Goal: Task Accomplishment & Management: Manage account settings

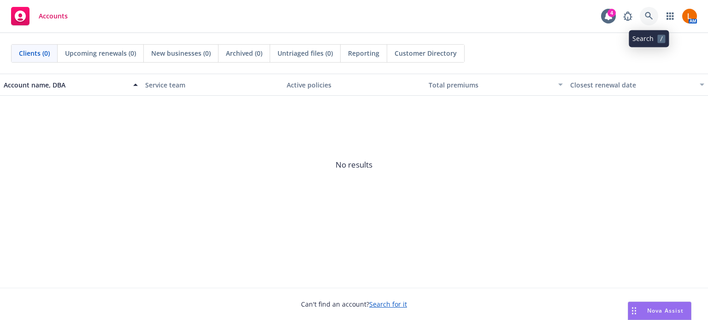
click at [646, 17] on icon at bounding box center [648, 16] width 8 height 8
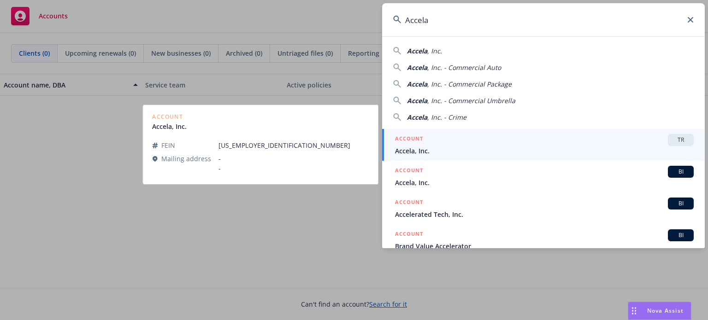
type input "Accela"
click at [486, 146] on span "Accela, Inc." at bounding box center [544, 151] width 298 height 10
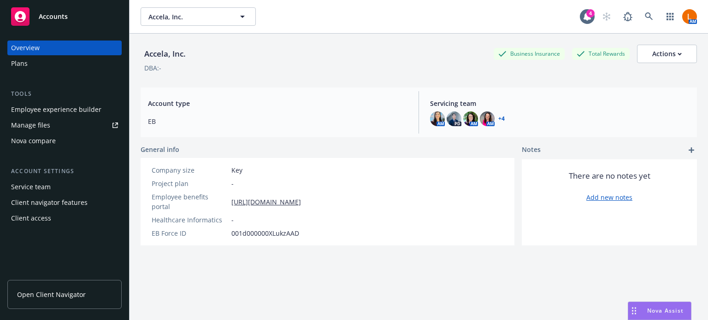
click at [47, 125] on div "Manage files" at bounding box center [30, 125] width 39 height 15
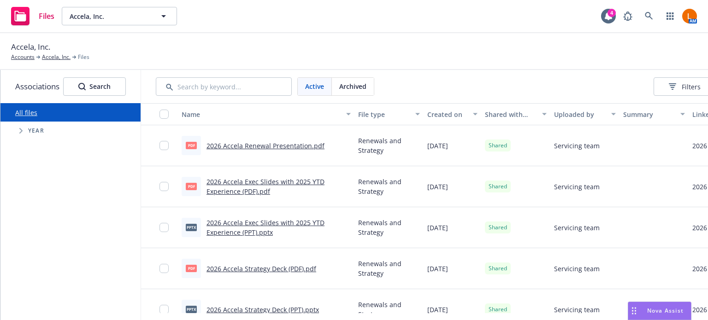
click at [158, 146] on div at bounding box center [159, 145] width 37 height 41
click at [164, 148] on input "checkbox" at bounding box center [163, 145] width 9 height 9
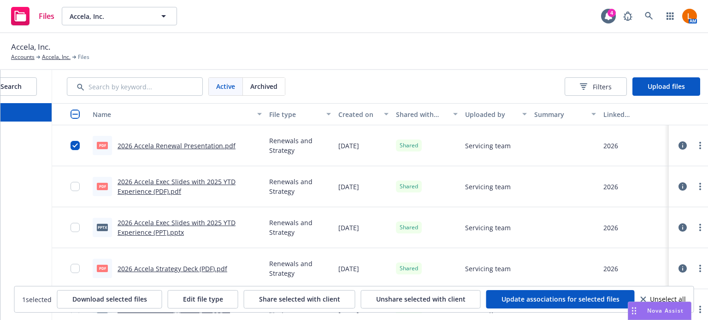
scroll to position [0, 103]
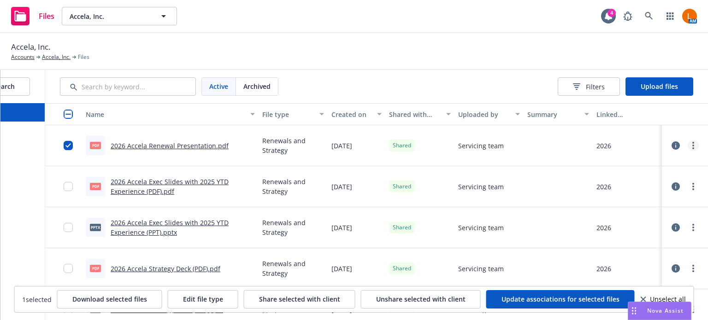
click at [687, 144] on link "more" at bounding box center [692, 145] width 11 height 11
click at [662, 164] on link "Unshare with client" at bounding box center [645, 164] width 92 height 18
click at [692, 147] on icon "more" at bounding box center [693, 145] width 2 height 7
click at [665, 183] on link "Archive" at bounding box center [645, 183] width 92 height 18
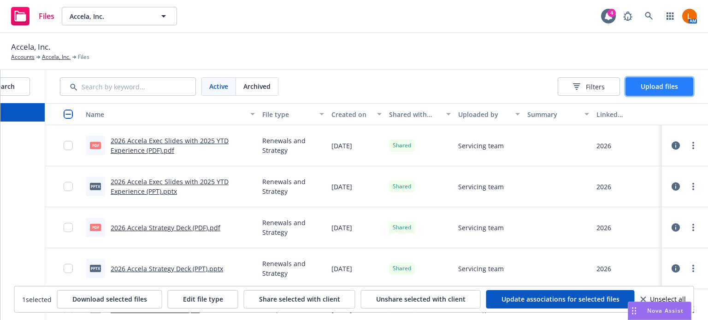
click at [650, 83] on span "Upload files" at bounding box center [658, 86] width 37 height 9
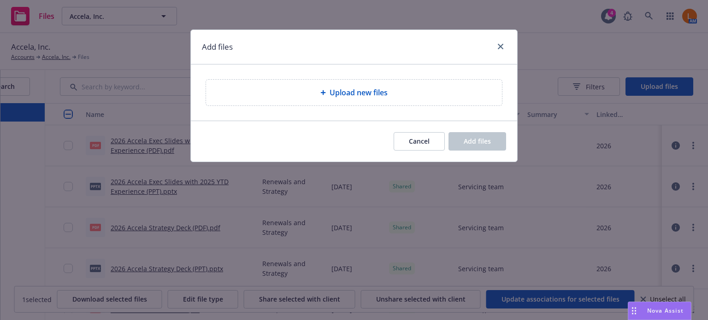
click at [322, 95] on div "Upload new files" at bounding box center [353, 92] width 281 height 11
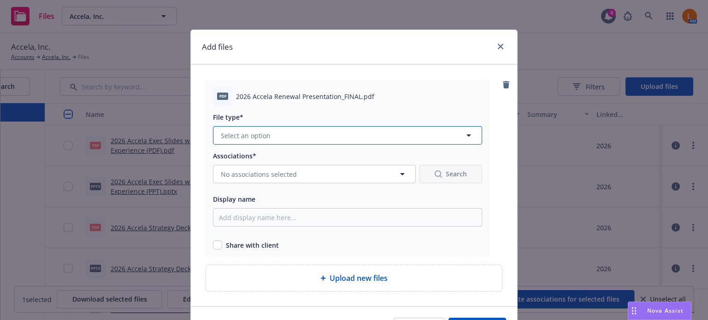
click at [466, 134] on icon "button" at bounding box center [468, 135] width 11 height 11
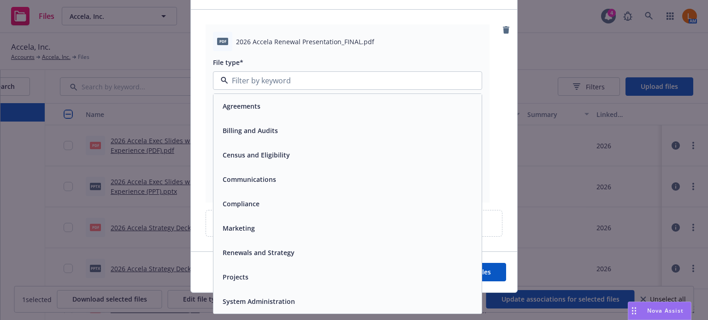
scroll to position [57, 0]
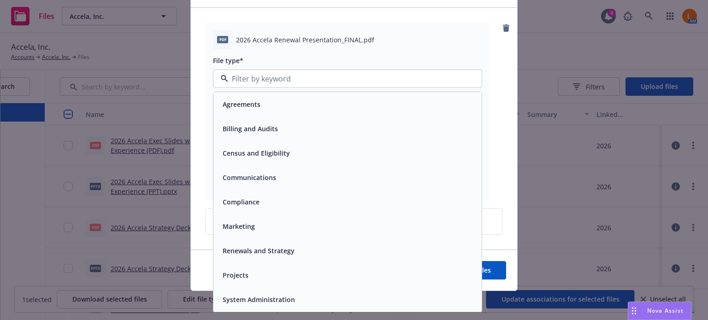
click at [296, 250] on div "Renewals and Strategy" at bounding box center [347, 250] width 257 height 13
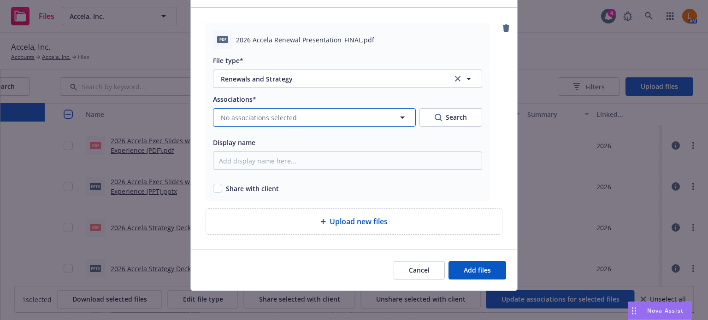
click at [405, 120] on button "No associations selected" at bounding box center [314, 117] width 203 height 18
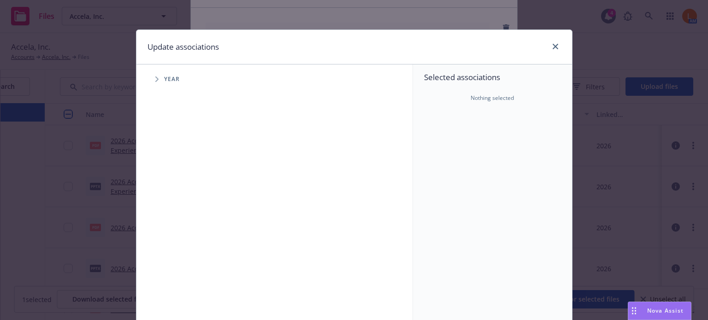
click at [165, 81] on span "Year" at bounding box center [172, 79] width 16 height 6
click at [151, 76] on span "Tree Example" at bounding box center [156, 79] width 15 height 15
click at [164, 229] on span "Tree Example" at bounding box center [168, 226] width 15 height 15
click at [175, 226] on input "Tree Example" at bounding box center [179, 226] width 9 height 9
checkbox input "true"
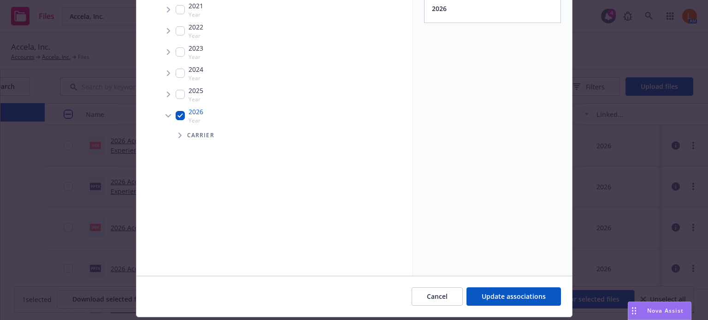
scroll to position [137, 0]
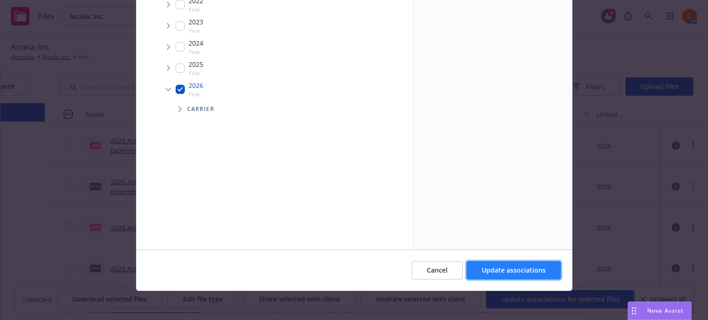
click at [490, 272] on span "Update associations" at bounding box center [513, 270] width 64 height 9
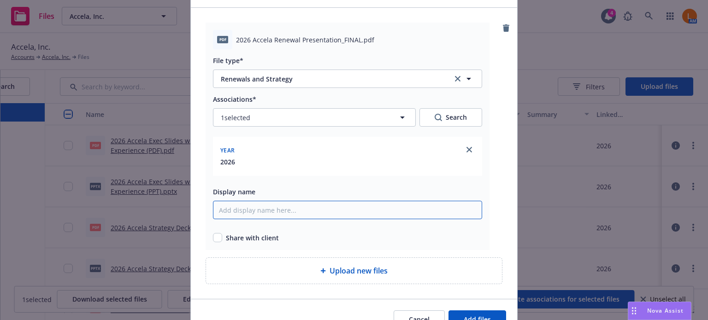
click at [229, 211] on input "Display name" at bounding box center [347, 210] width 269 height 18
type input "2026 Accela Renewal Presentation"
click at [213, 240] on input "checkbox" at bounding box center [217, 237] width 9 height 9
checkbox input "true"
click at [348, 211] on input "2026 Accela Renewal Presentation" at bounding box center [347, 210] width 269 height 18
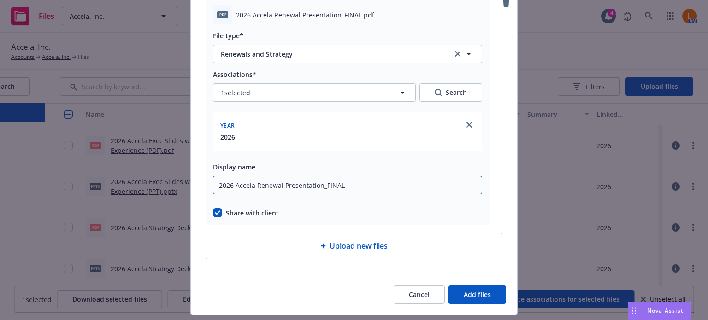
scroll to position [106, 0]
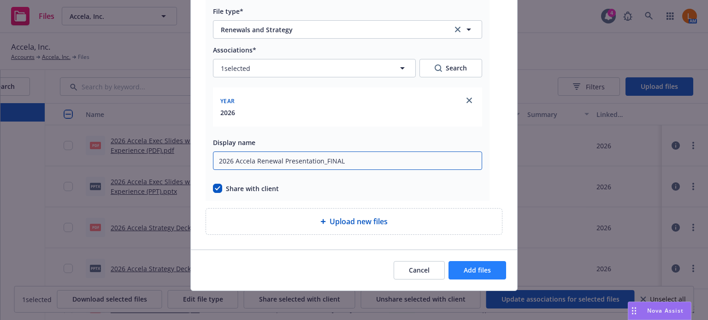
type input "2026 Accela Renewal Presentation_FINAL"
click at [474, 270] on span "Add files" at bounding box center [476, 270] width 27 height 9
